Goal: Find specific page/section: Find specific page/section

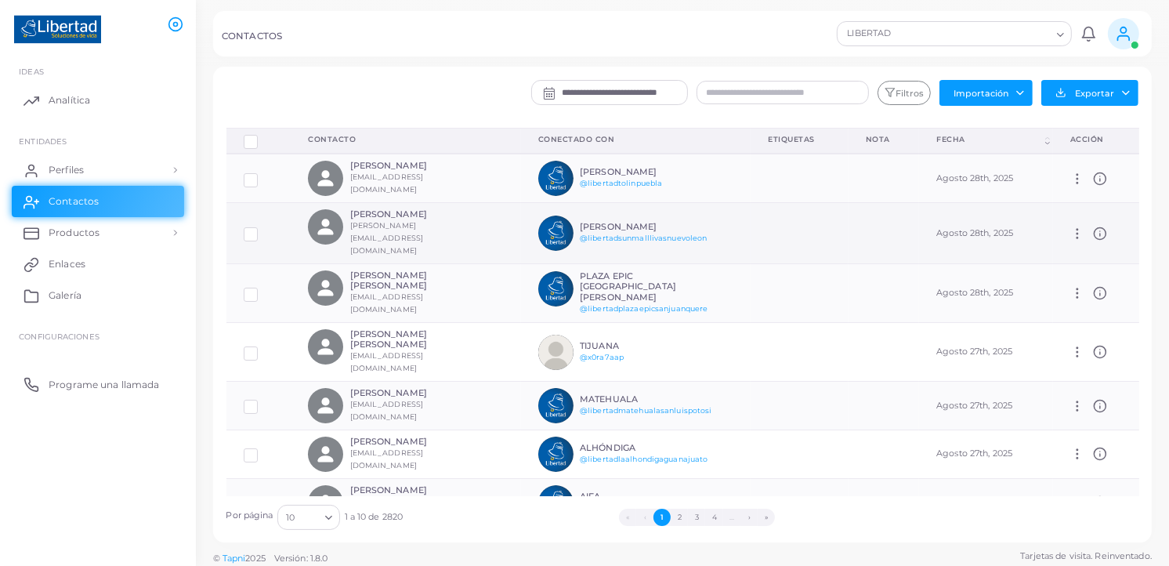
click at [1093, 226] on icon at bounding box center [1100, 233] width 14 height 14
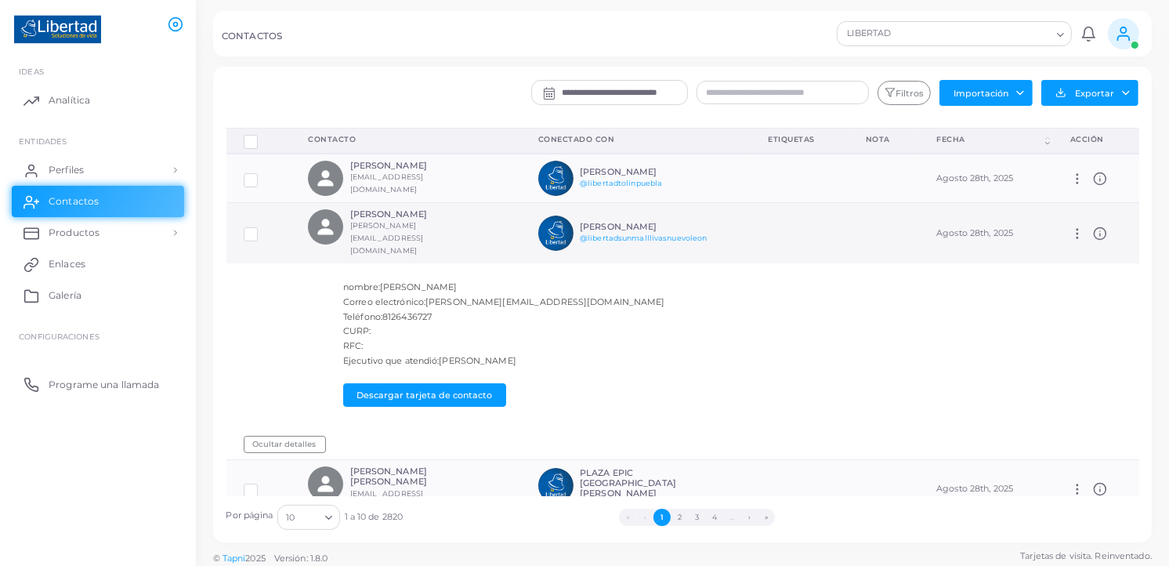
click at [1093, 226] on icon at bounding box center [1100, 233] width 14 height 14
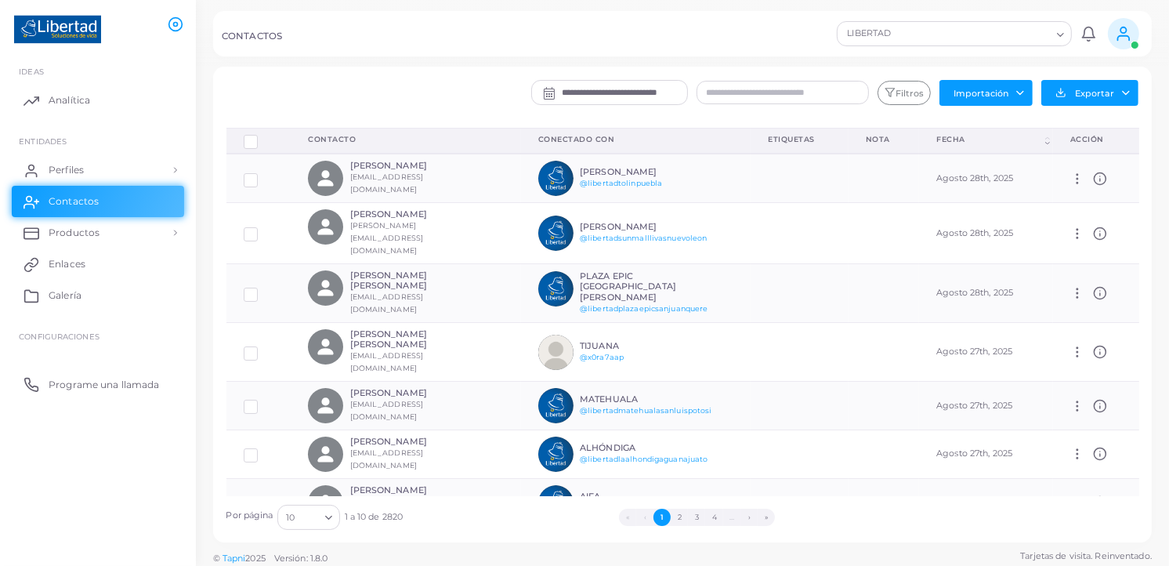
scroll to position [5, 0]
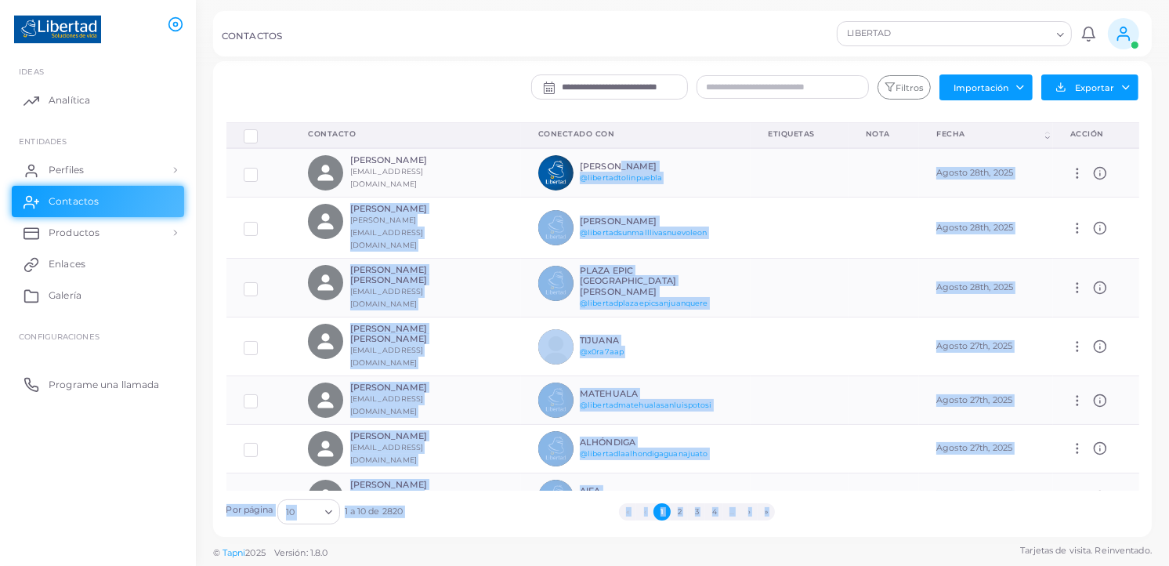
drag, startPoint x: 725, startPoint y: 154, endPoint x: -2, endPoint y: 603, distance: 854.0
click at [0, 560] on html "**********" at bounding box center [584, 278] width 1169 height 566
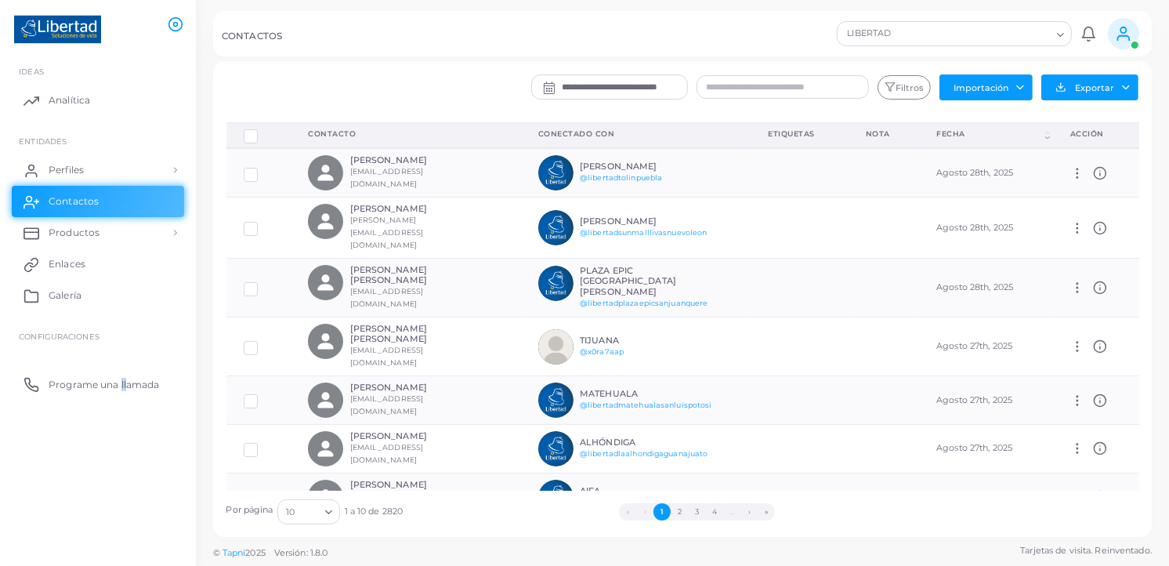
click at [120, 473] on ul "IDEAS Analítica ENTIDADES Perfiles Profiles Profile Templates QR Code Templates…" at bounding box center [98, 309] width 196 height 527
drag, startPoint x: 120, startPoint y: 473, endPoint x: 74, endPoint y: 486, distance: 48.1
click at [74, 486] on ul "IDEAS Analítica ENTIDADES Perfiles Profiles Profile Templates QR Code Templates…" at bounding box center [98, 309] width 196 height 527
